Goal: Communication & Community: Answer question/provide support

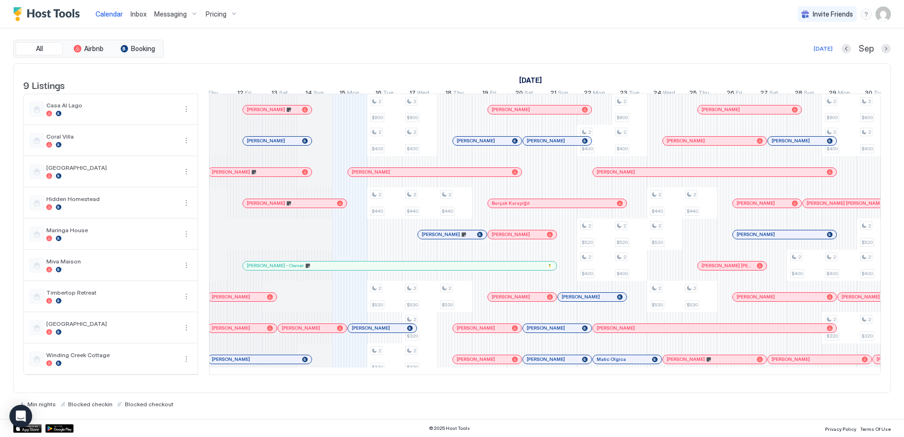
click at [262, 301] on div at bounding box center [262, 297] width 8 height 8
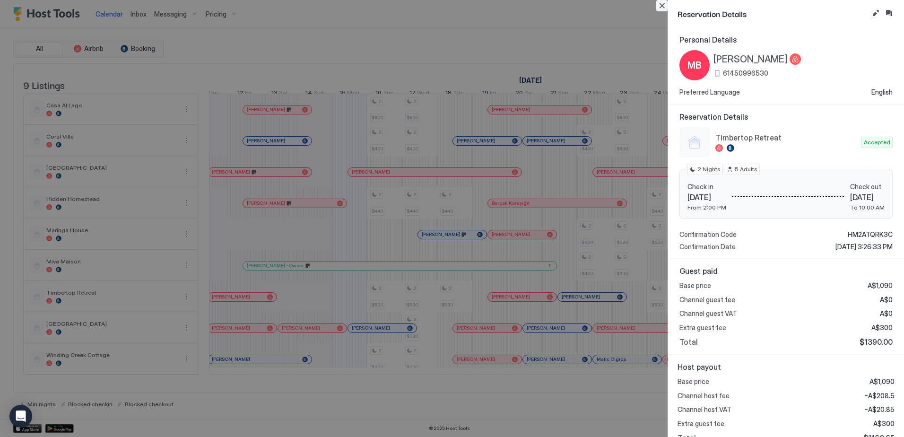
click at [664, 5] on button "Close" at bounding box center [662, 5] width 11 height 11
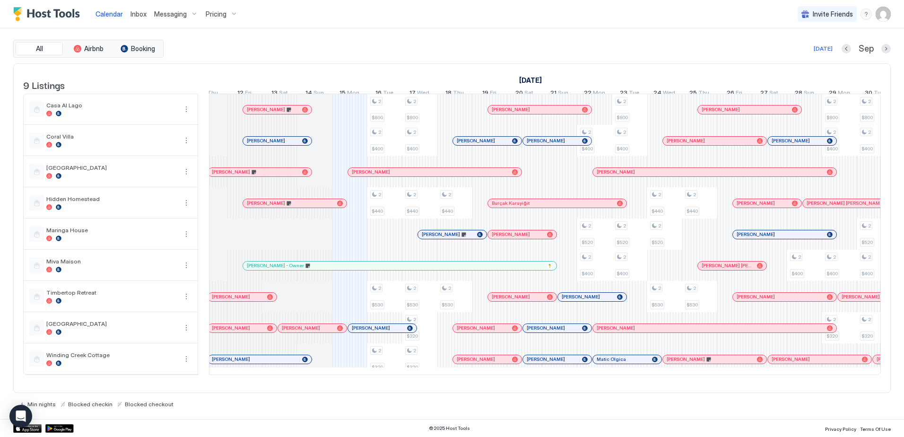
click at [207, 14] on span "Pricing" at bounding box center [216, 14] width 21 height 9
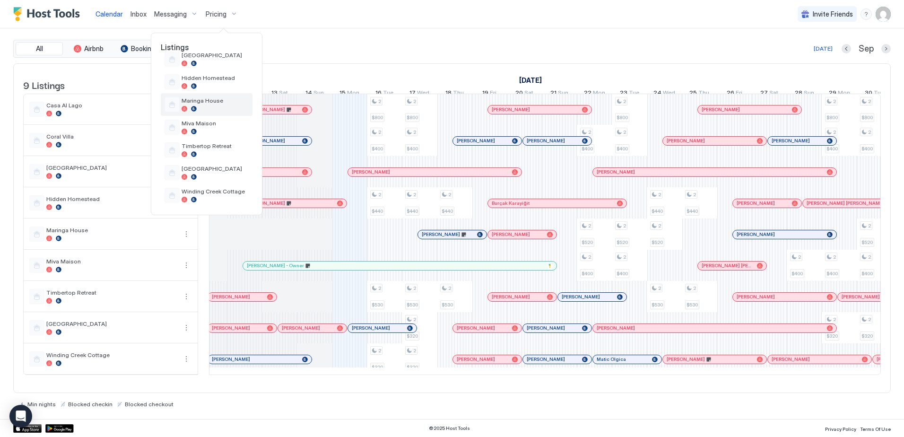
scroll to position [83, 0]
click at [206, 120] on span "Miva Maison" at bounding box center [215, 121] width 67 height 7
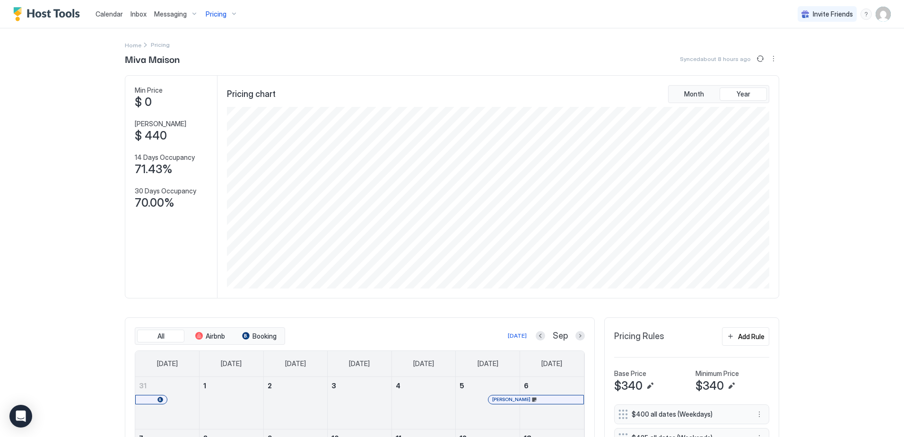
click at [876, 15] on img "User profile" at bounding box center [883, 14] width 15 height 15
click at [811, 53] on div "Settings" at bounding box center [824, 53] width 120 height 17
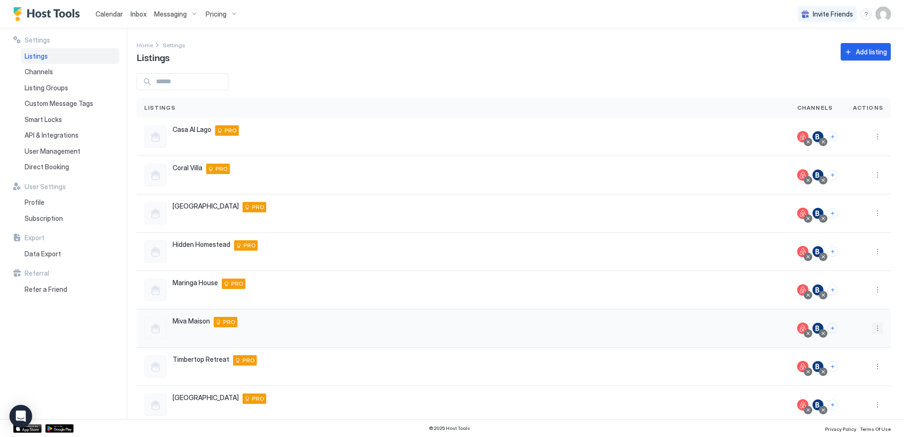
click at [872, 329] on button "More options" at bounding box center [877, 328] width 11 height 11
click at [838, 402] on span "Airbnb Settings" at bounding box center [848, 402] width 42 height 7
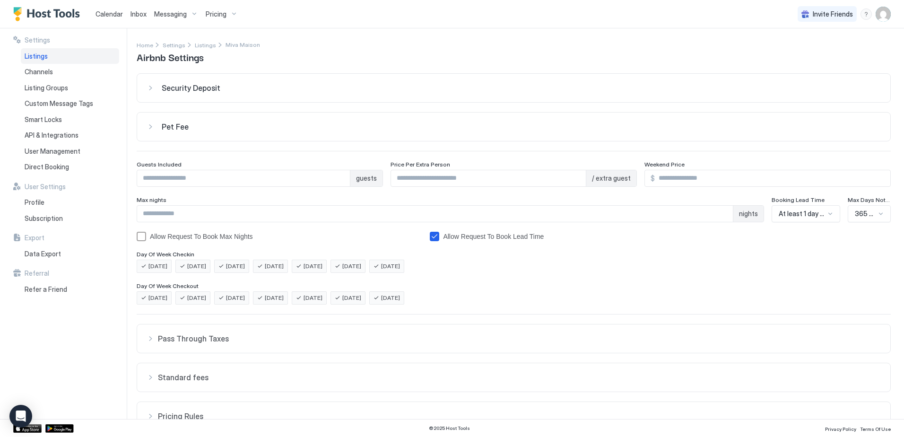
click at [133, 13] on span "Inbox" at bounding box center [139, 14] width 16 height 8
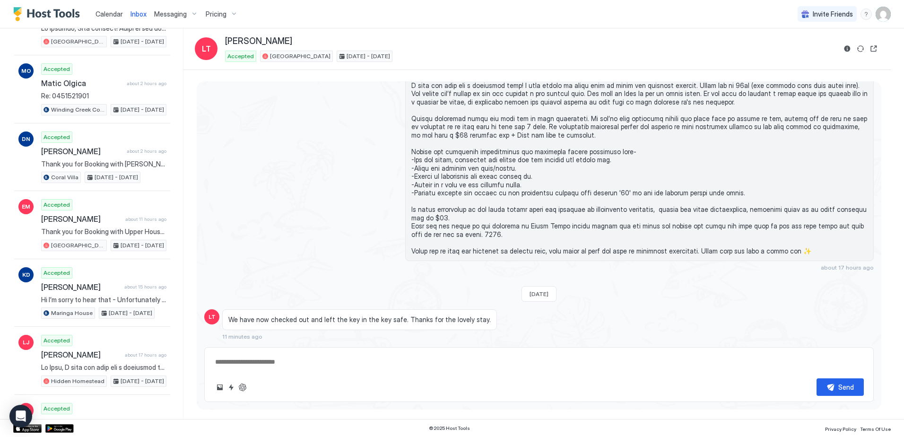
scroll to position [284, 0]
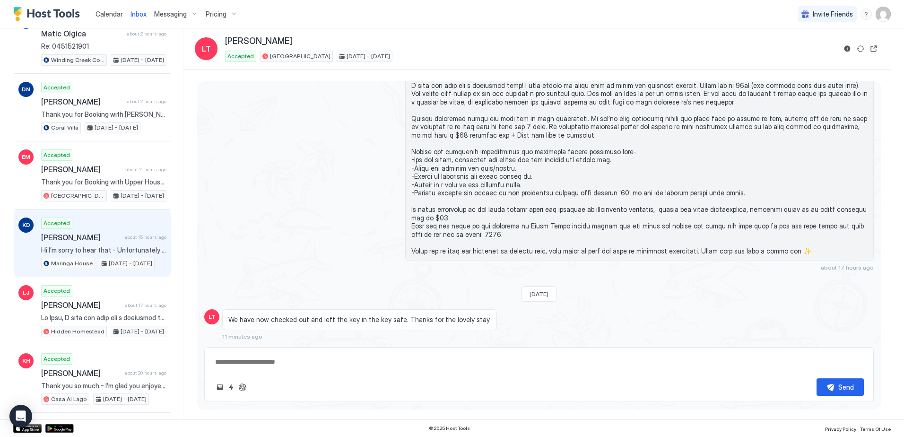
click at [94, 237] on span "[PERSON_NAME]" at bounding box center [80, 237] width 79 height 9
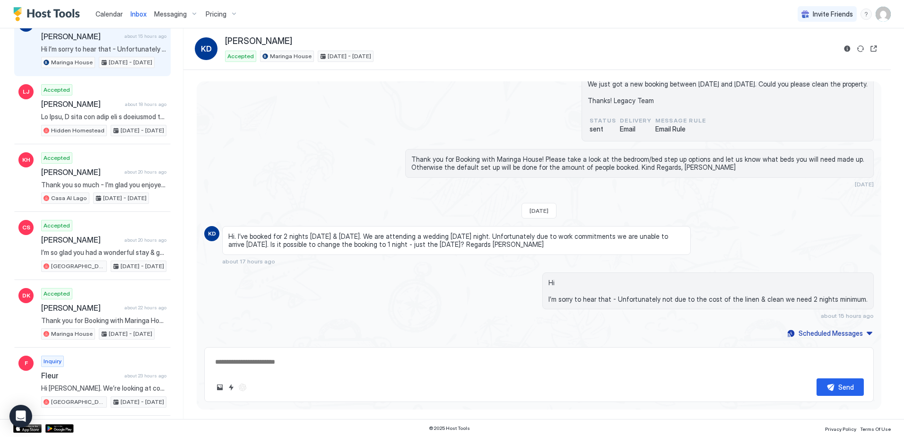
scroll to position [520, 0]
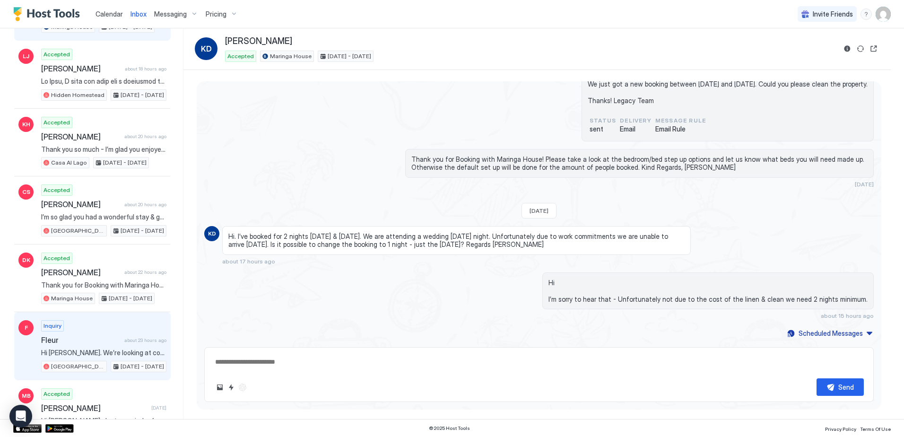
click at [95, 331] on div "Inquiry Fleur about 23 hours ago Hi [PERSON_NAME]. We’re looking at coming to […" at bounding box center [103, 346] width 125 height 52
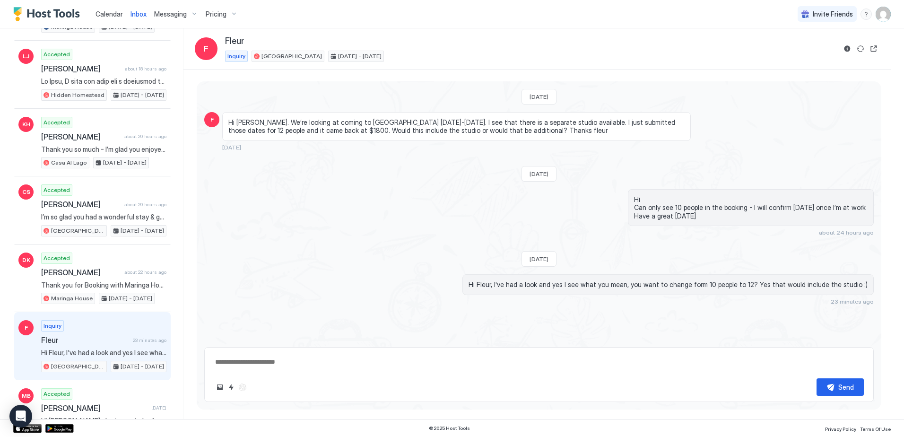
type textarea "*"
